Goal: Check status: Check status

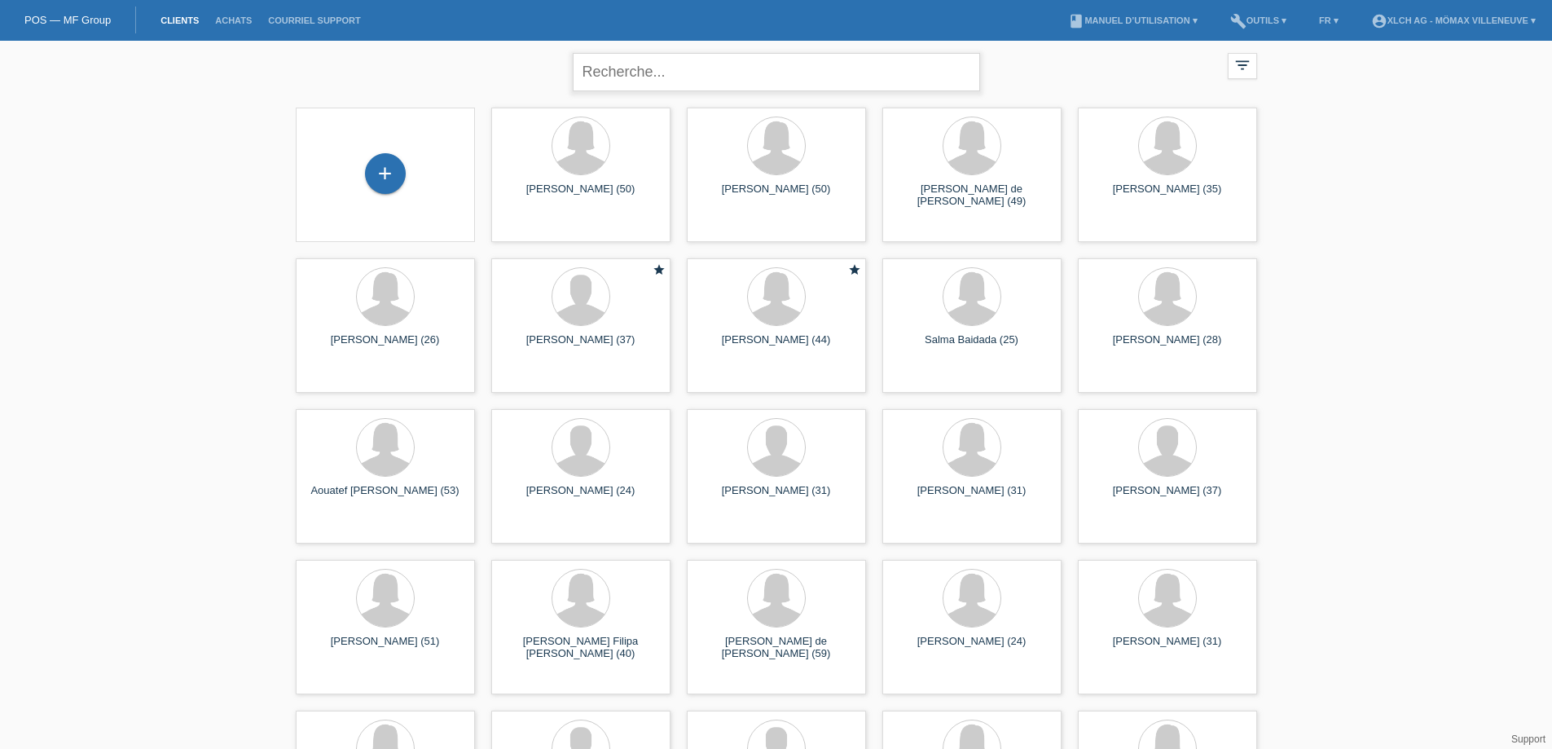
drag, startPoint x: 699, startPoint y: 70, endPoint x: 710, endPoint y: 72, distance: 10.7
click at [702, 69] on input "text" at bounding box center [776, 72] width 407 height 38
type input "[PERSON_NAME]"
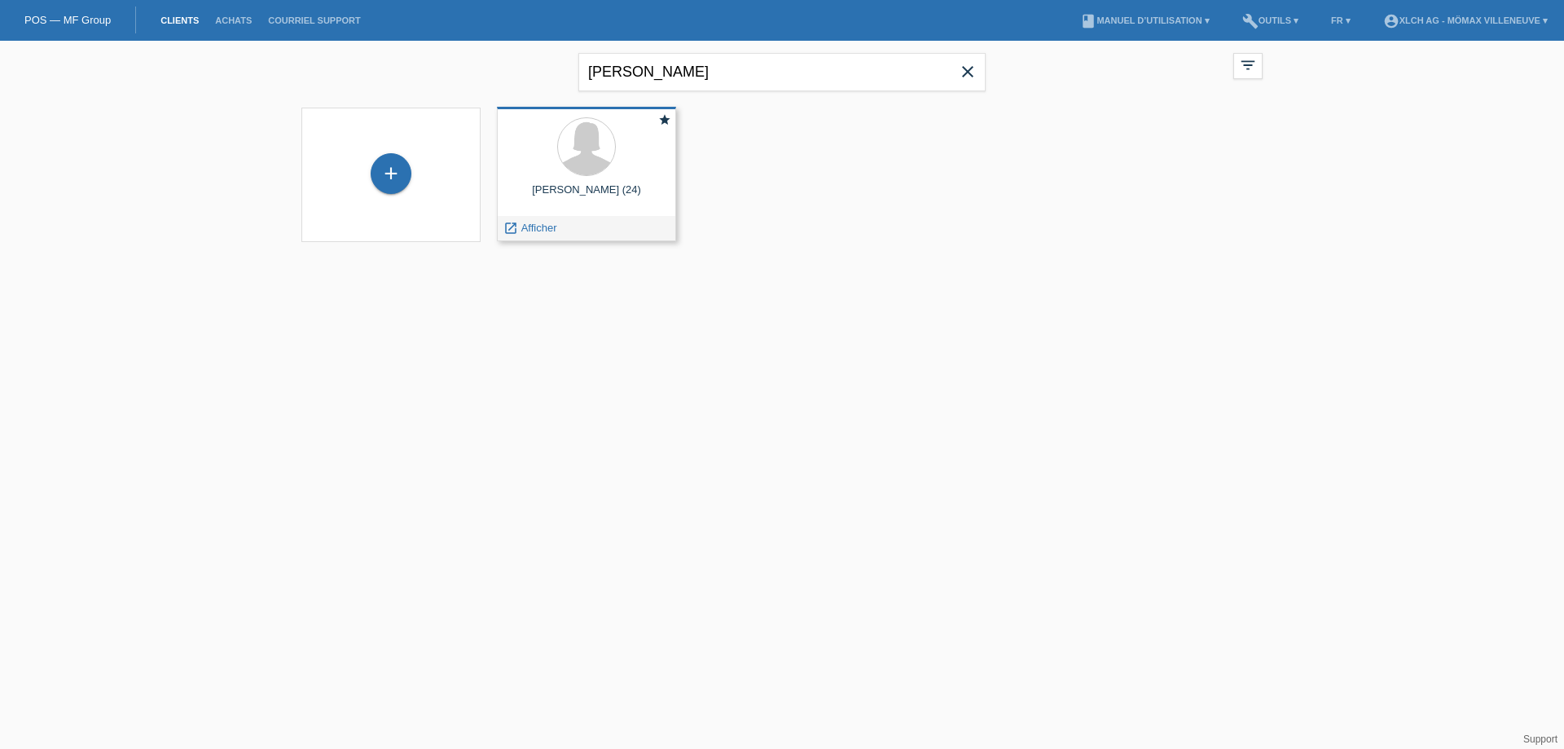
click at [579, 202] on div "[PERSON_NAME] (24)" at bounding box center [586, 196] width 153 height 26
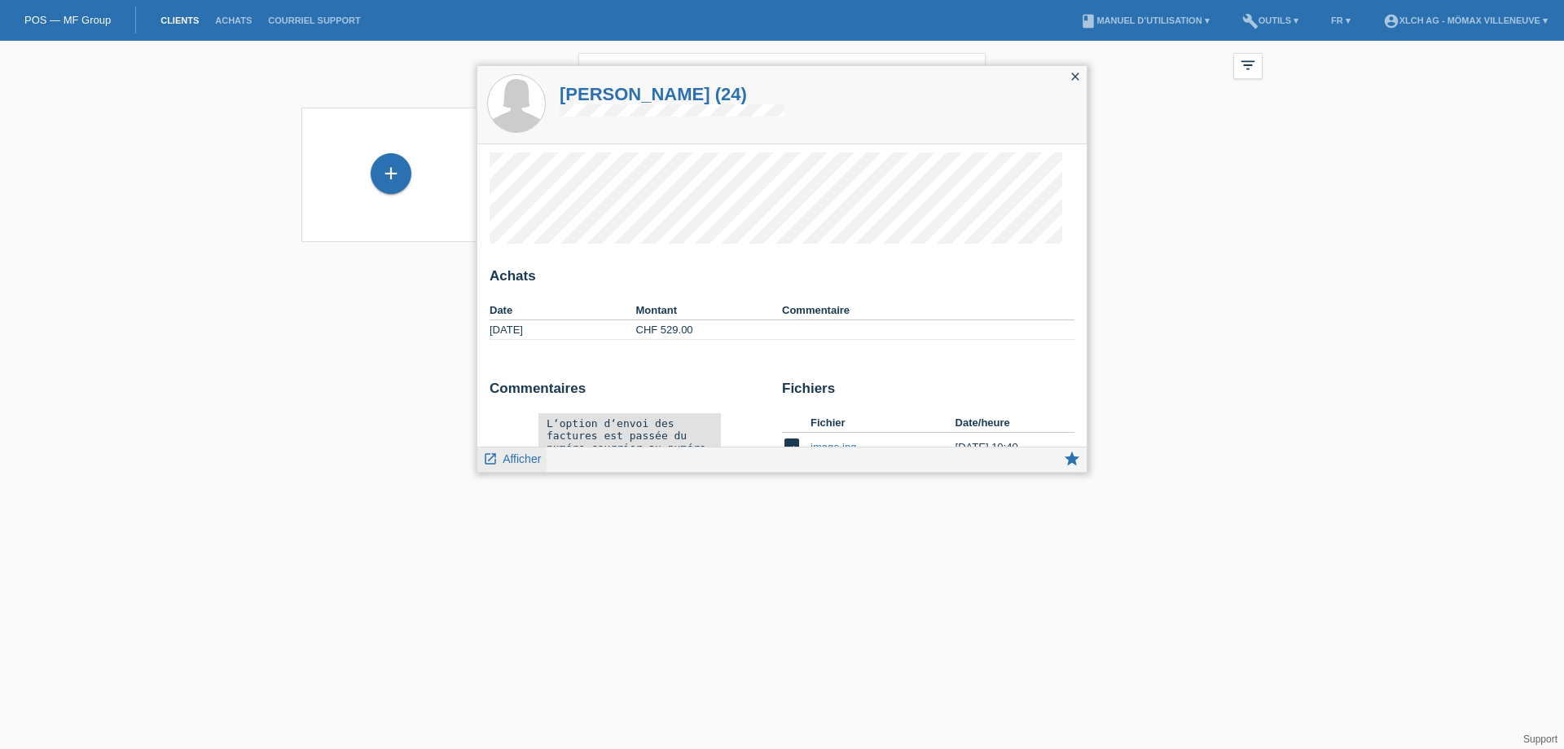
click at [523, 459] on span "Afficher" at bounding box center [522, 458] width 38 height 13
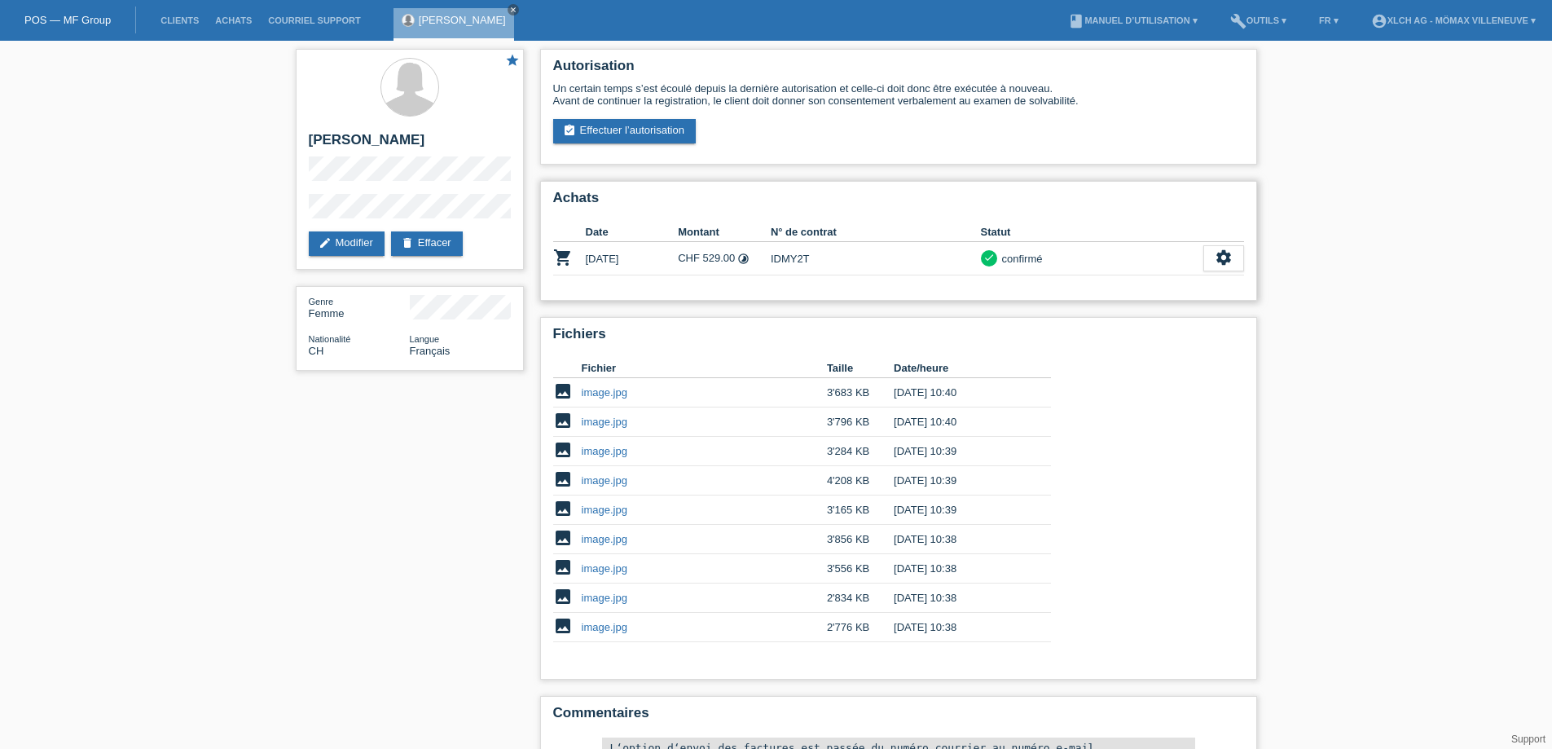
drag, startPoint x: 783, startPoint y: 257, endPoint x: 842, endPoint y: 258, distance: 59.5
click at [820, 258] on td "IDMY2T" at bounding box center [876, 258] width 210 height 33
click at [860, 122] on div "Un certain temps s’est écoulé depuis la dernière autorisation et celle-ci doit …" at bounding box center [898, 112] width 691 height 61
drag, startPoint x: 890, startPoint y: 106, endPoint x: 1015, endPoint y: 99, distance: 125.6
click at [1001, 99] on div "Un certain temps s’est écoulé depuis la dernière autorisation et celle-ci doit …" at bounding box center [898, 94] width 691 height 24
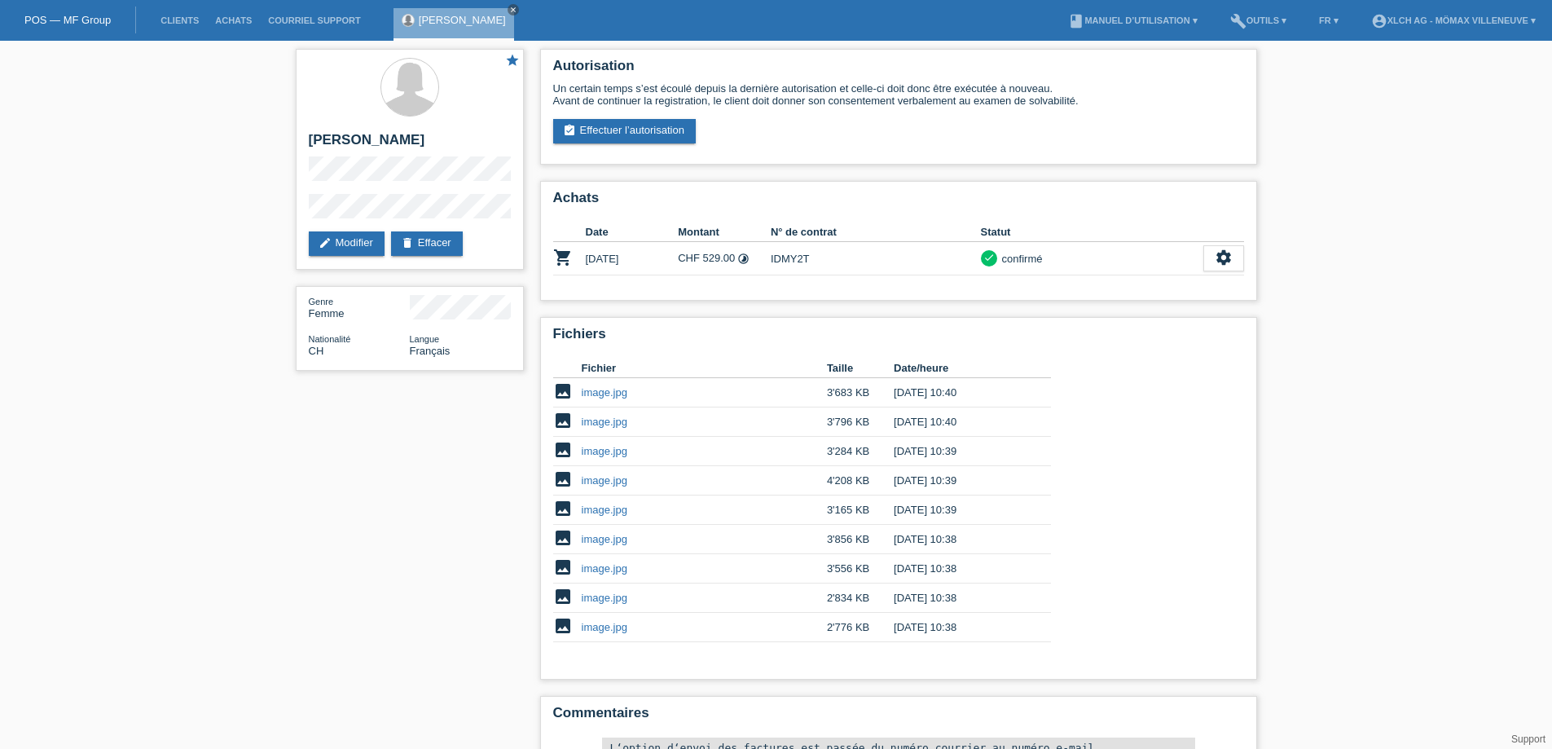
click at [1511, 422] on div "star [PERSON_NAME] edit Modifier delete Effacer Genre Femme Nationalité CH Lang…" at bounding box center [776, 495] width 1552 height 909
